Goal: Find specific page/section: Find specific page/section

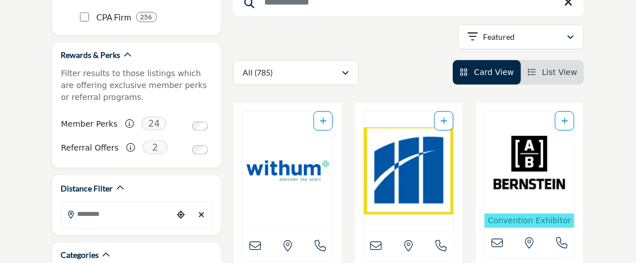
scroll to position [57, 0]
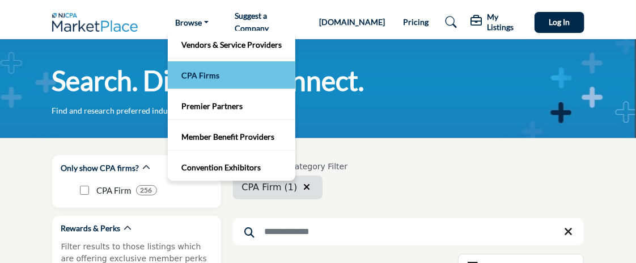
click at [192, 69] on link "CPA Firms" at bounding box center [232, 75] width 116 height 16
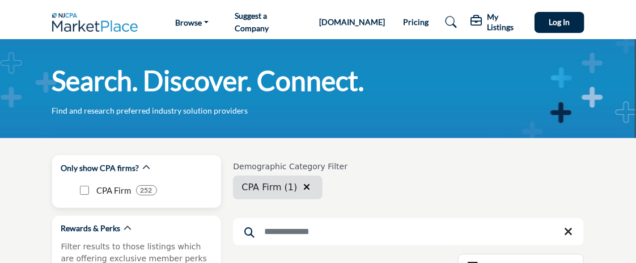
click at [104, 186] on p "CPA Firm" at bounding box center [114, 190] width 35 height 13
click at [341, 19] on link "[DOMAIN_NAME]" at bounding box center [352, 22] width 66 height 10
